Goal: Task Accomplishment & Management: Manage account settings

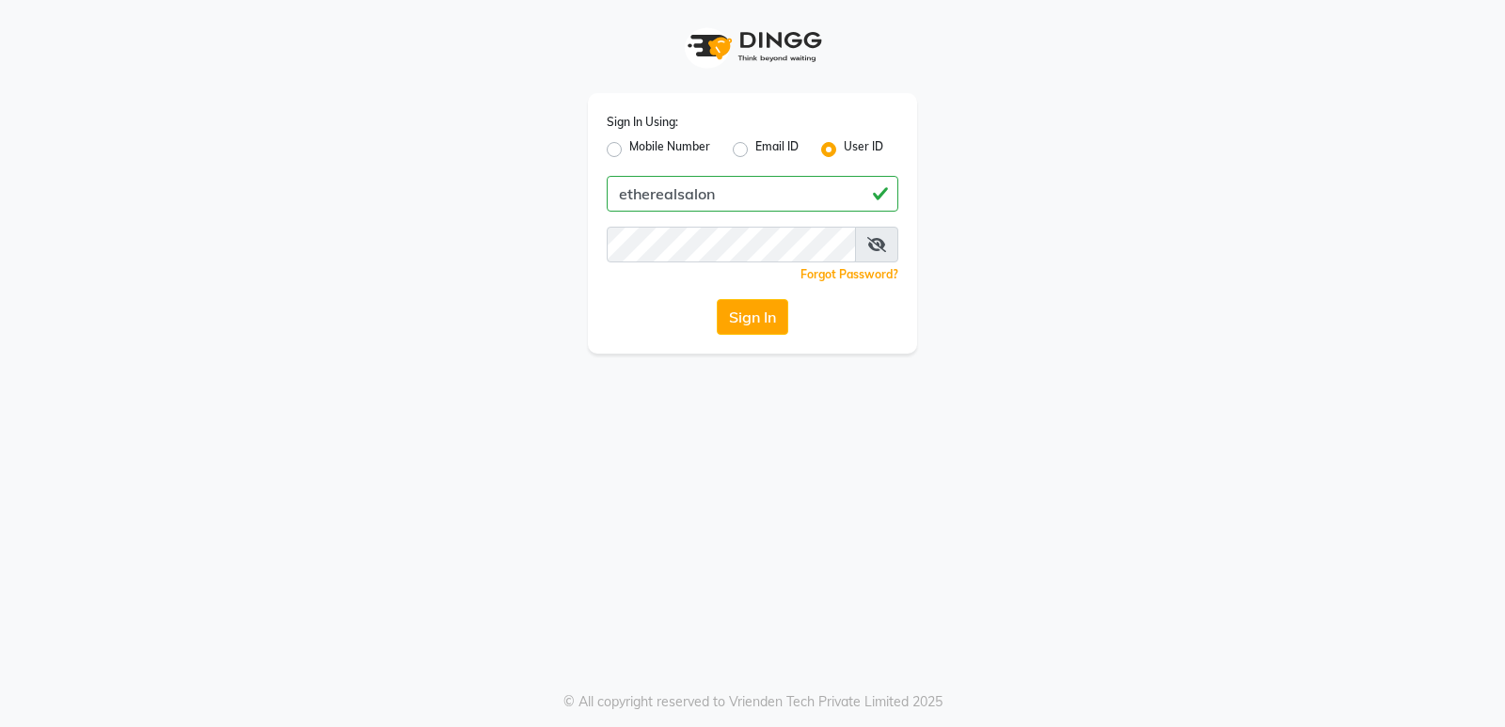
type input "etherealsalon"
click at [717, 299] on button "Sign In" at bounding box center [752, 317] width 71 height 36
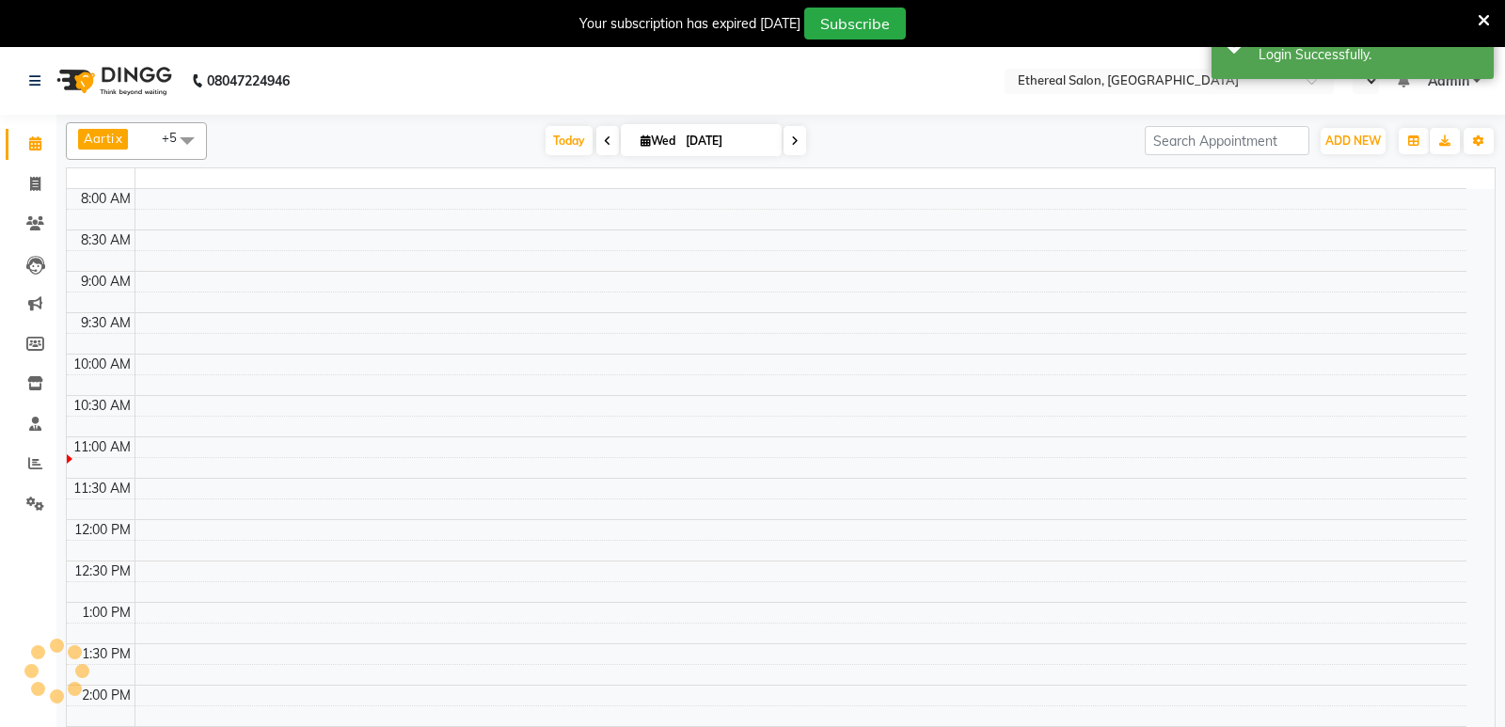
select select "en"
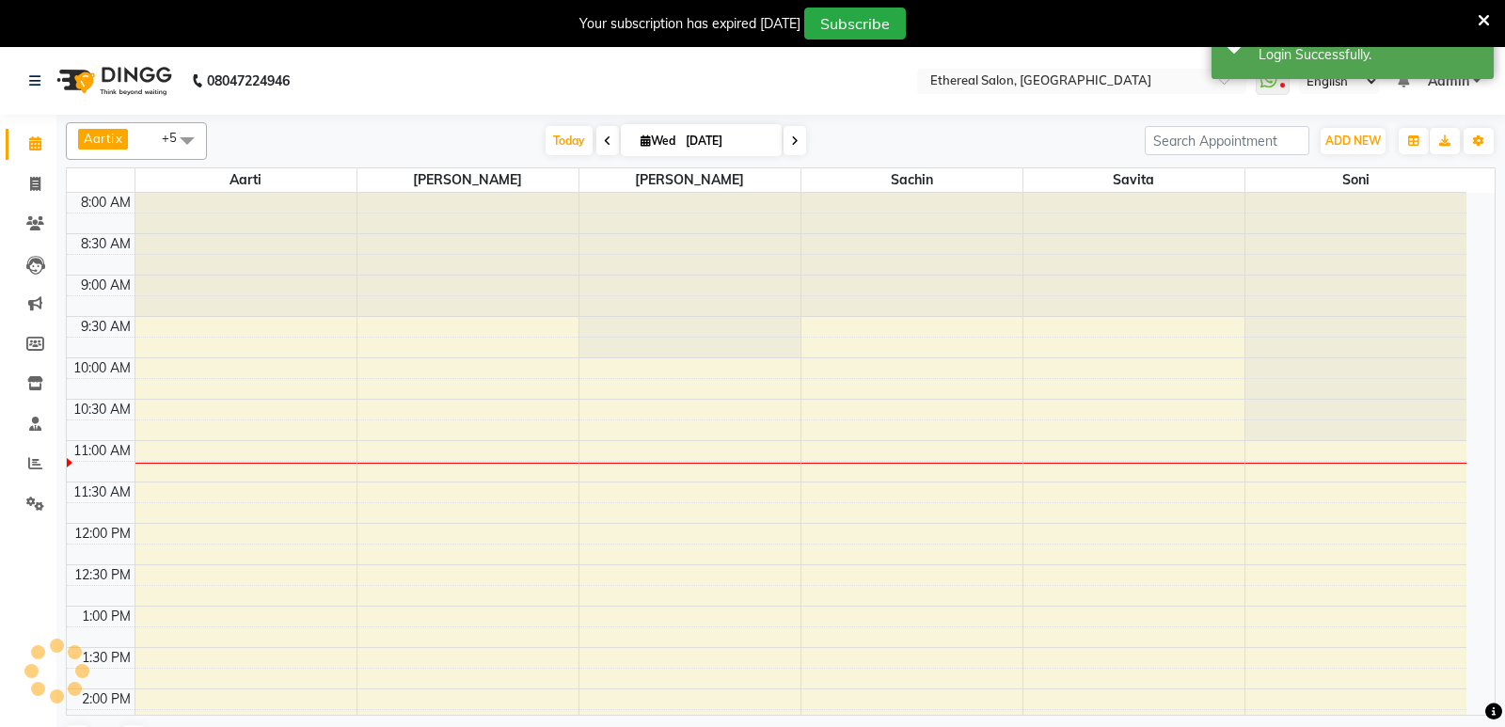
click at [1477, 22] on icon at bounding box center [1483, 20] width 12 height 17
